Goal: Task Accomplishment & Management: Complete application form

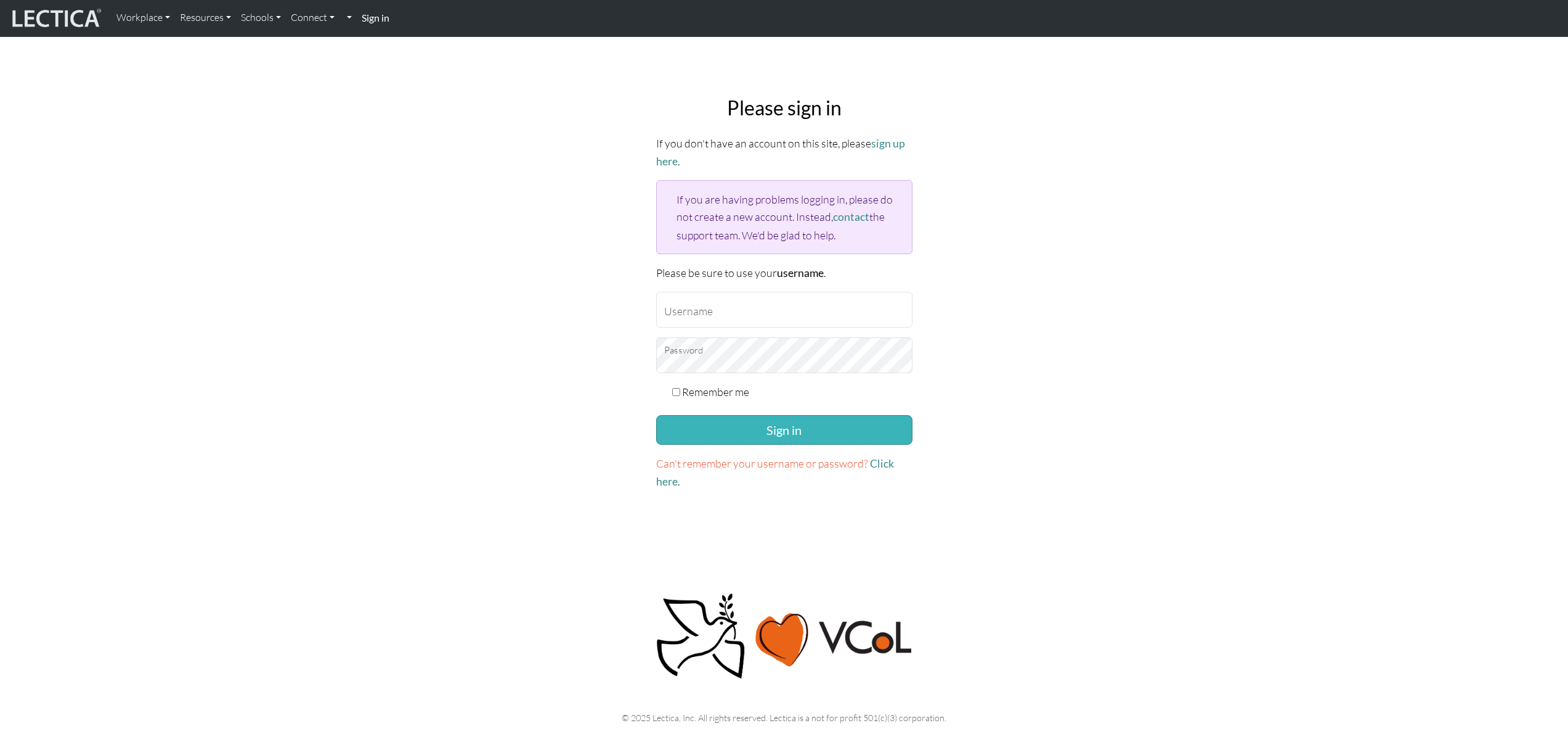
type input "[EMAIL_ADDRESS][DOMAIN_NAME]"
click at [775, 435] on button "Sign in" at bounding box center [785, 429] width 257 height 29
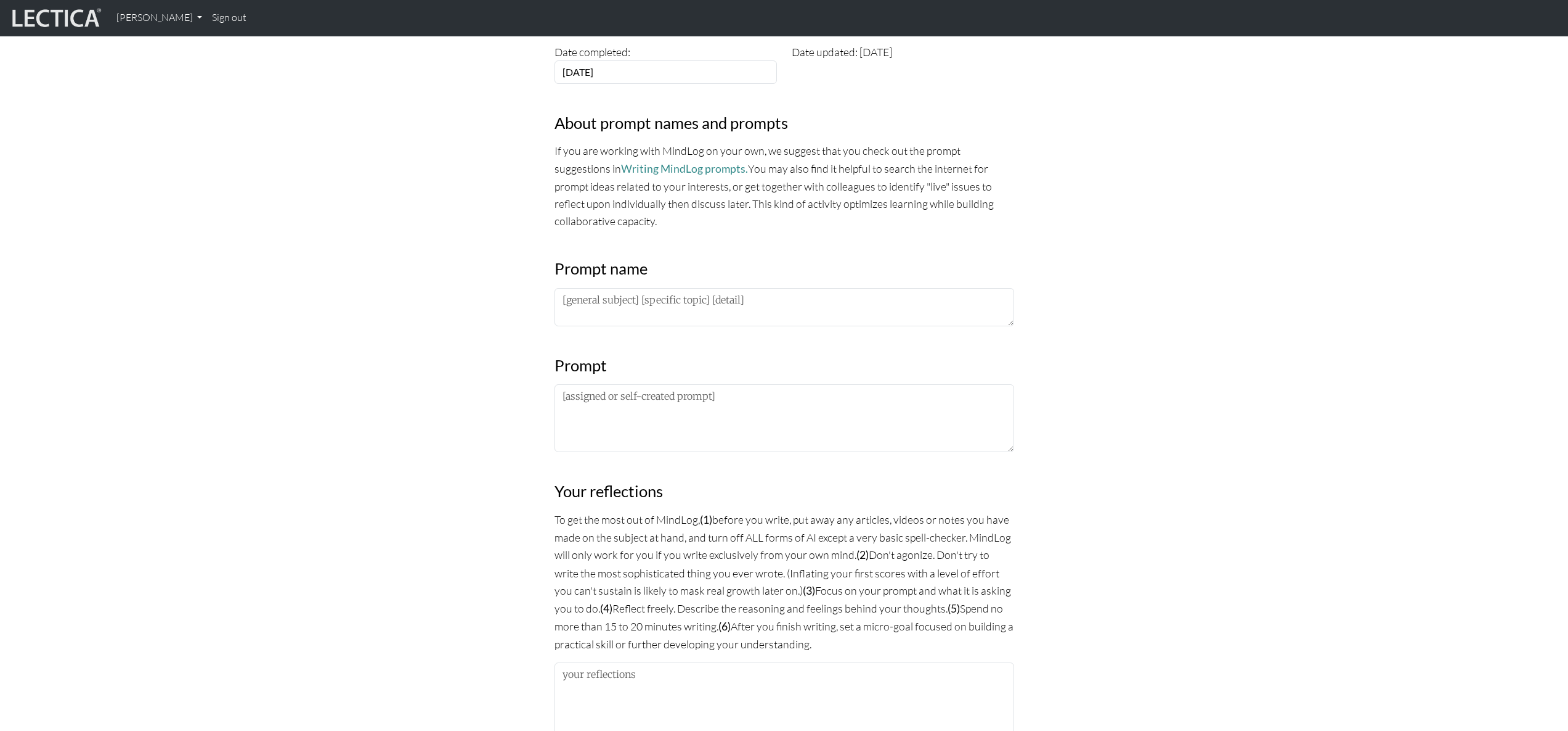
scroll to position [367, 0]
click at [635, 315] on textarea at bounding box center [784, 307] width 460 height 38
paste textarea "PM LDP 2025"
type textarea "PM LDP 2025"
